Goal: Check status: Check status

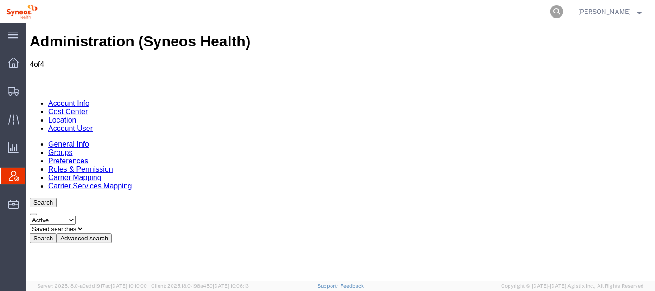
click at [564, 8] on icon at bounding box center [557, 11] width 13 height 13
paste input "56712892"
type input "56712892"
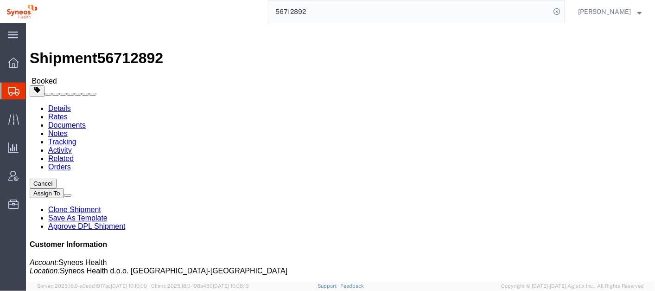
click link "Documents"
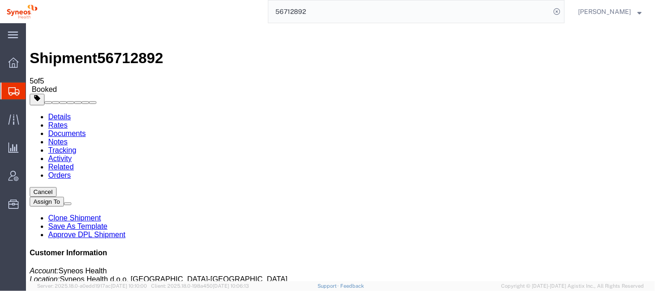
click at [59, 112] on link "Details" at bounding box center [59, 116] width 23 height 8
click at [19, 181] on div at bounding box center [13, 176] width 26 height 19
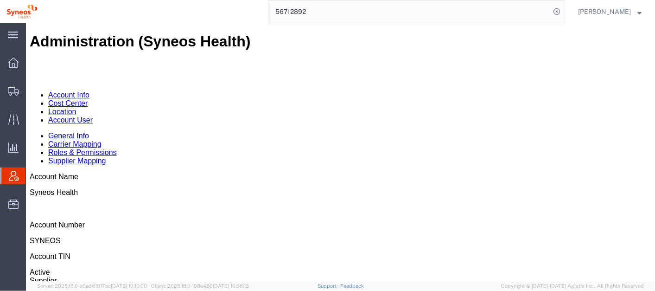
click at [92, 116] on link "Account User" at bounding box center [70, 120] width 45 height 8
